Goal: Transaction & Acquisition: Subscribe to service/newsletter

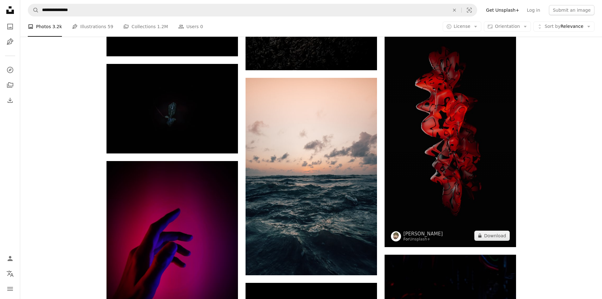
scroll to position [9804, 0]
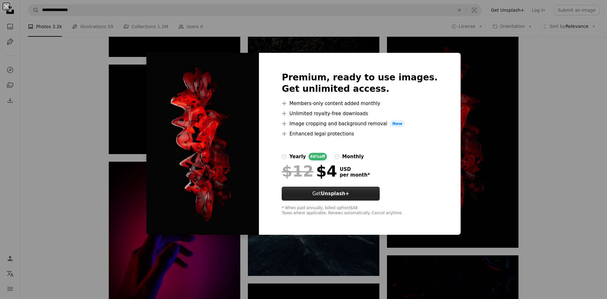
click at [340, 193] on strong "Unsplash+" at bounding box center [335, 194] width 28 height 6
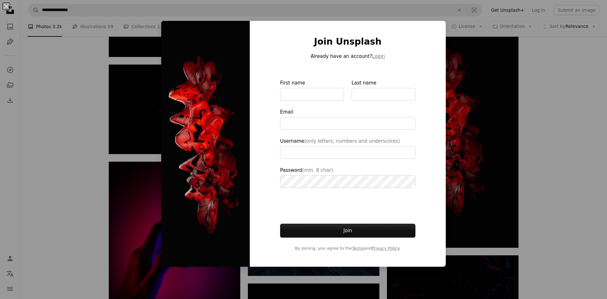
type input "**********"
click at [546, 60] on div "An X shape Join Unsplash Already have an account? Login First name Last name Em…" at bounding box center [303, 149] width 607 height 299
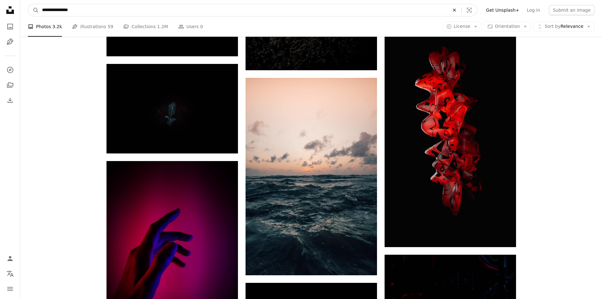
click at [456, 11] on icon "Find visuals sitewide" at bounding box center [454, 10] width 3 height 3
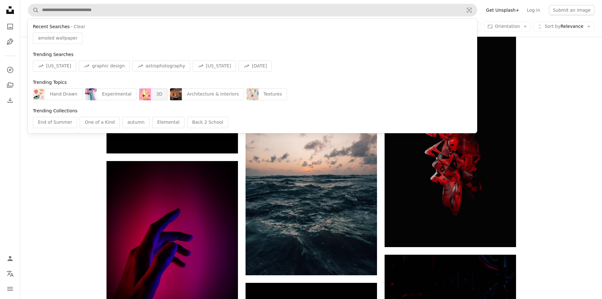
click at [151, 95] on div "3D" at bounding box center [159, 94] width 16 height 12
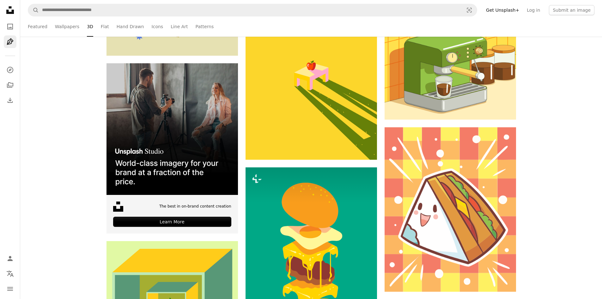
scroll to position [1328, 0]
